Goal: Information Seeking & Learning: Learn about a topic

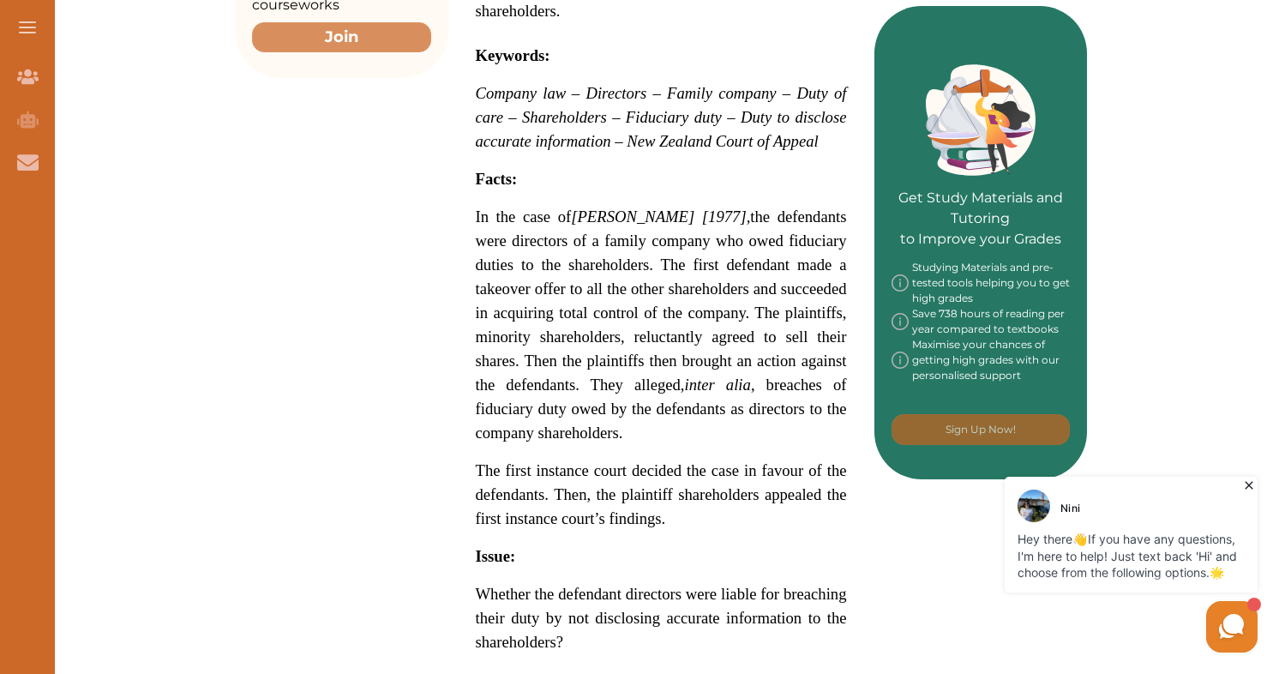
scroll to position [748, 0]
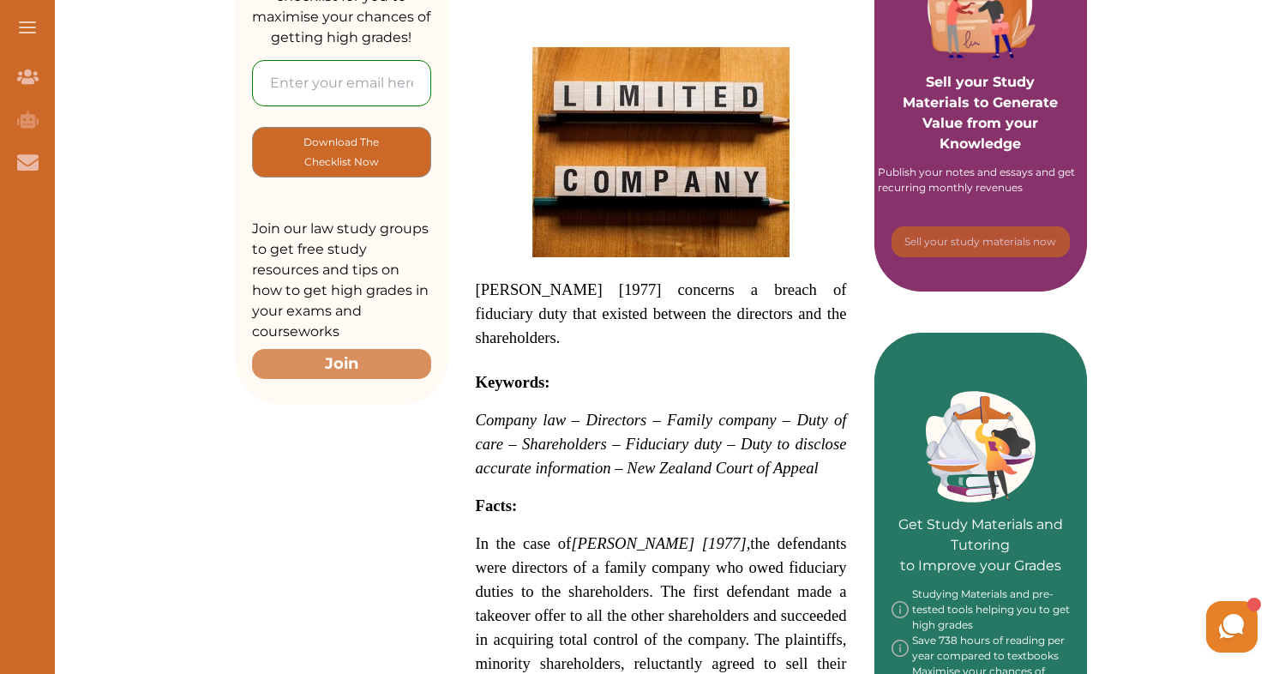
scroll to position [783, 0]
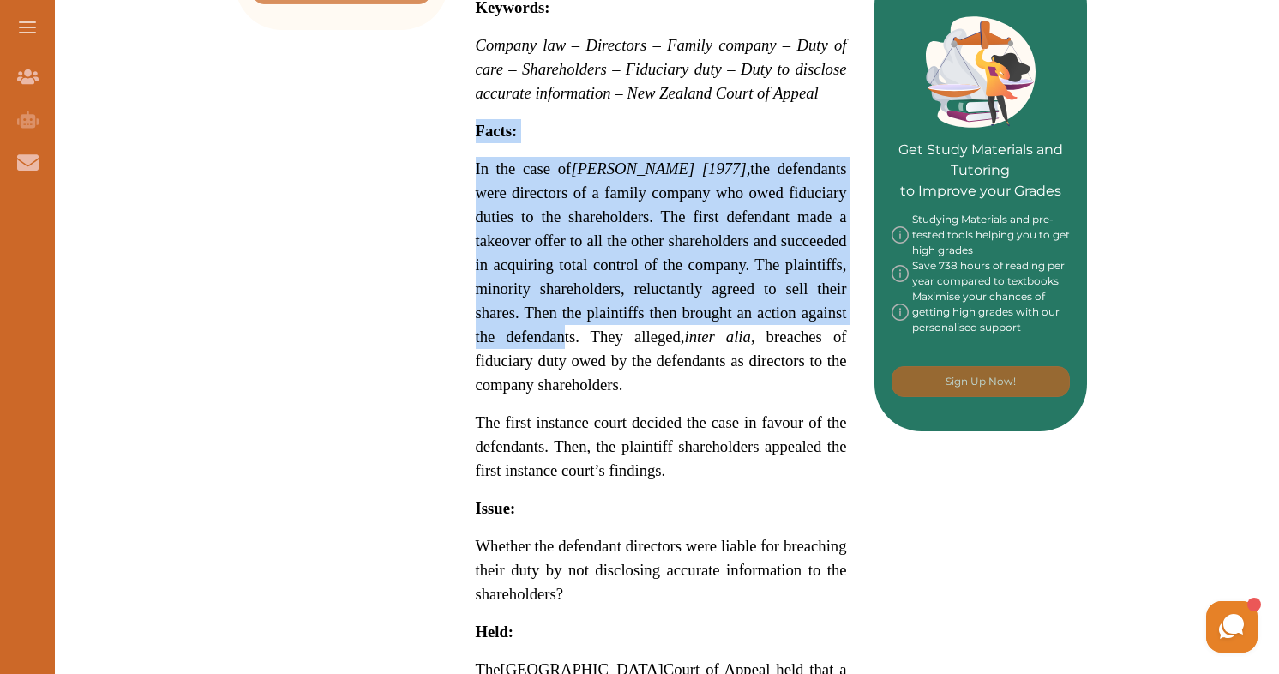
drag, startPoint x: 476, startPoint y: 129, endPoint x: 556, endPoint y: 329, distance: 216.1
click at [556, 329] on p "Coleman v Myers [1977] concerns a breach of fiduciary duty that existed between…" at bounding box center [661, 378] width 371 height 1410
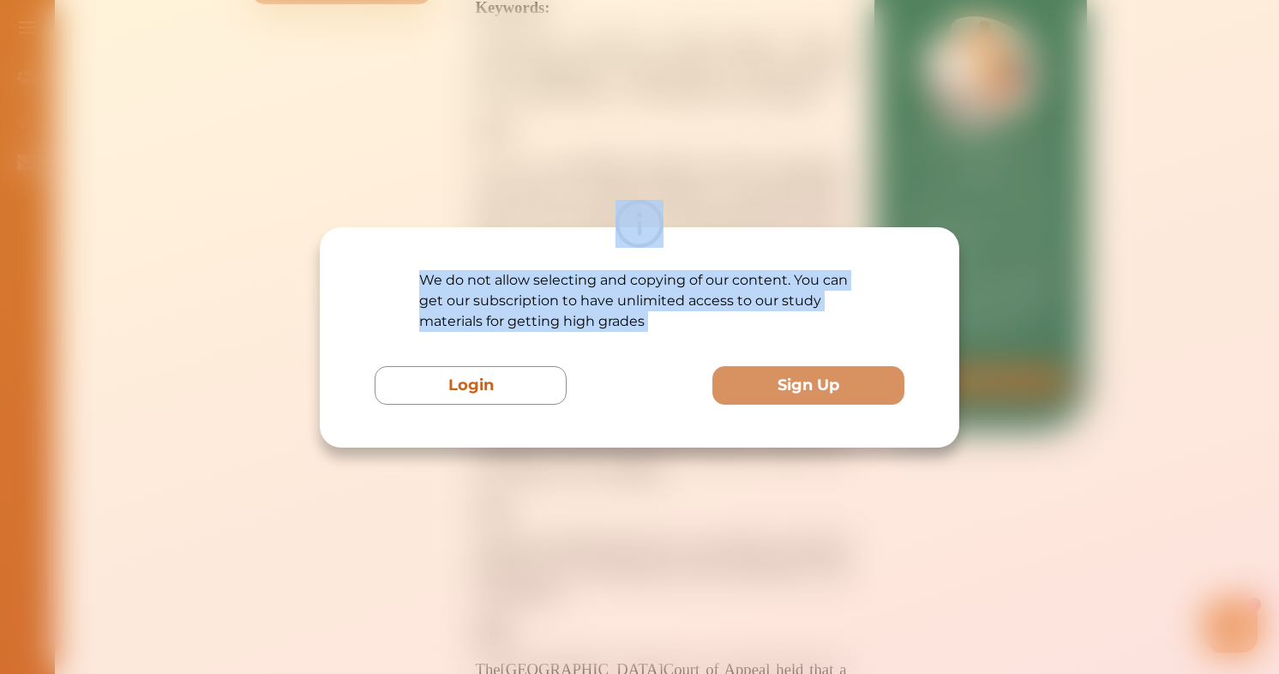
click at [669, 587] on div "We do not allow selecting and copying of our content. You can get our subscript…" at bounding box center [639, 337] width 1279 height 674
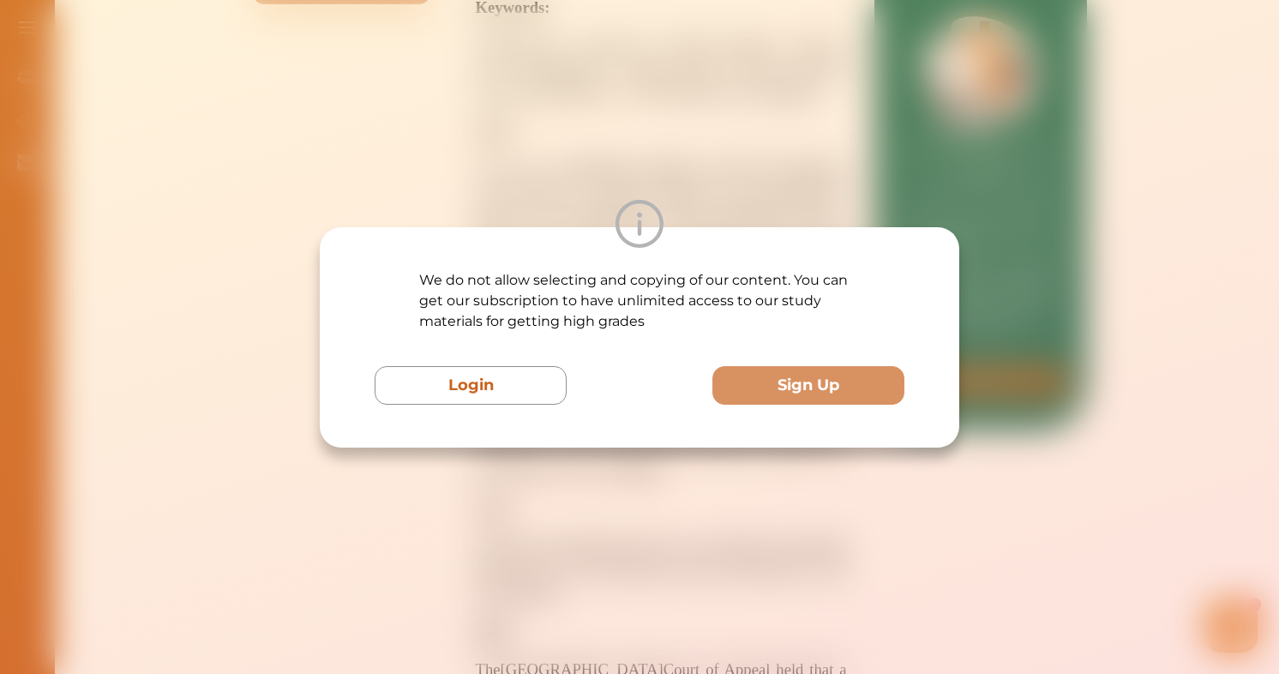
click at [985, 196] on div "We do not allow selecting and copying of our content. You can get our subscript…" at bounding box center [639, 337] width 1279 height 674
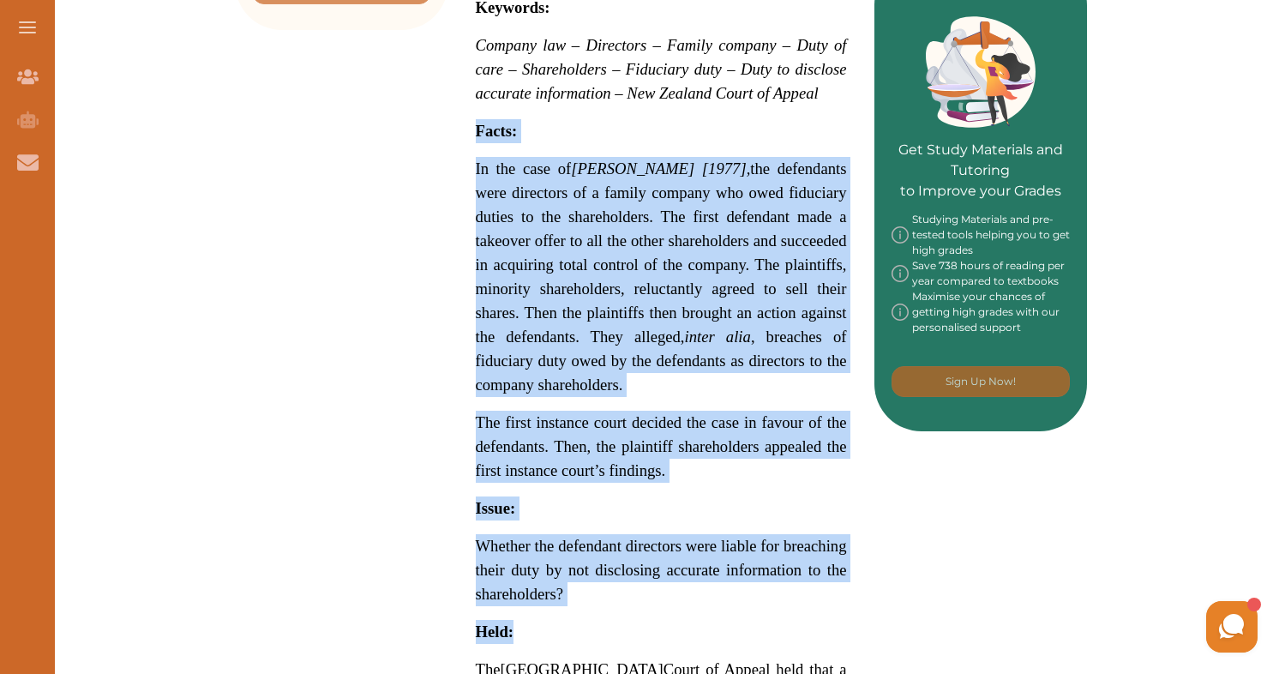
drag, startPoint x: 476, startPoint y: 126, endPoint x: 541, endPoint y: 625, distance: 503.1
click at [541, 625] on p "Coleman v Myers [1977] concerns a breach of fiduciary duty that existed between…" at bounding box center [661, 378] width 371 height 1410
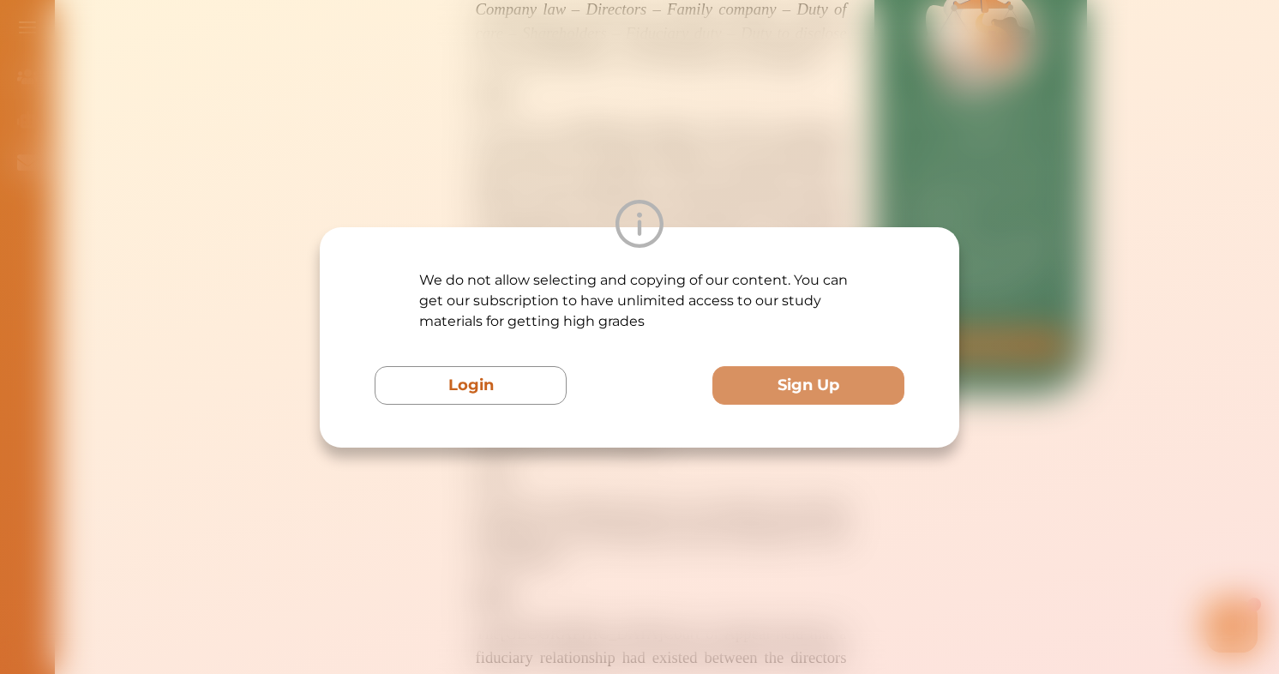
scroll to position [807, 0]
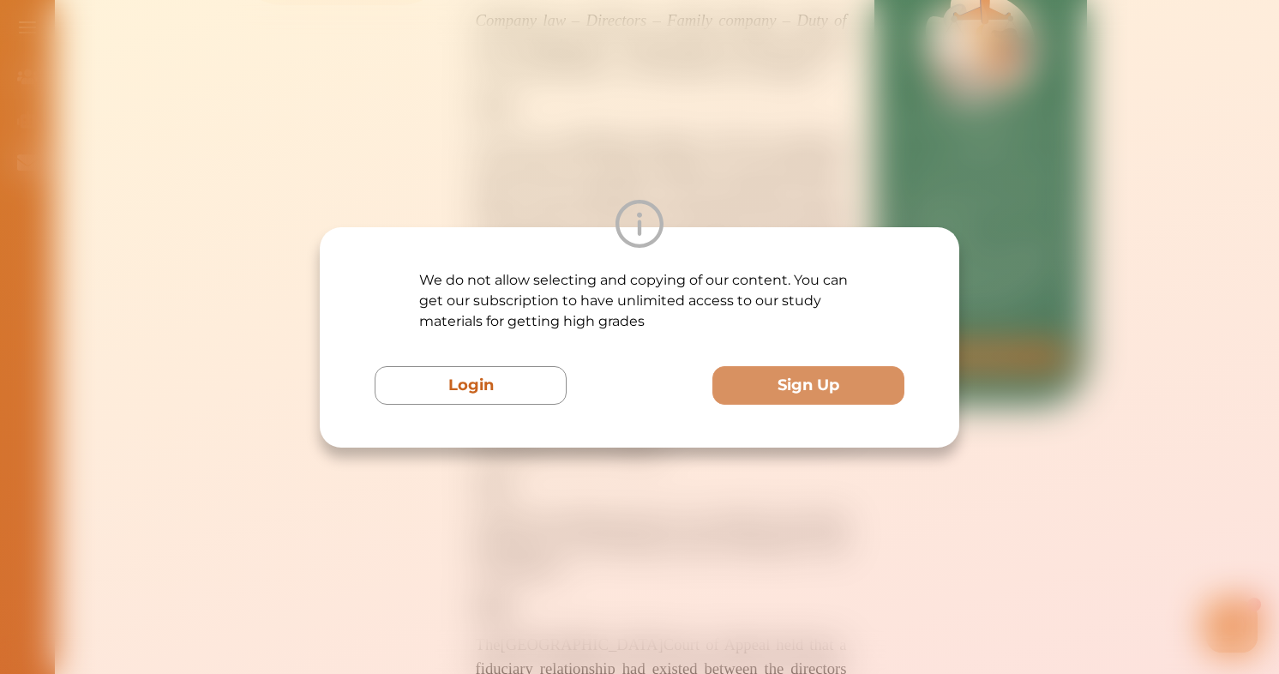
click at [883, 153] on div "We do not allow selecting and copying of our content. You can get our subscript…" at bounding box center [639, 337] width 1279 height 674
